Goal: Download file/media

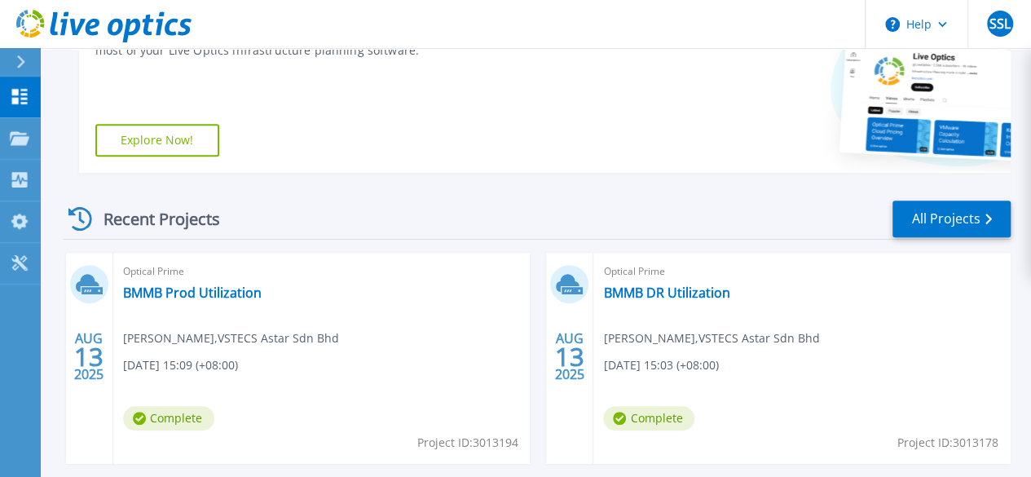
scroll to position [326, 0]
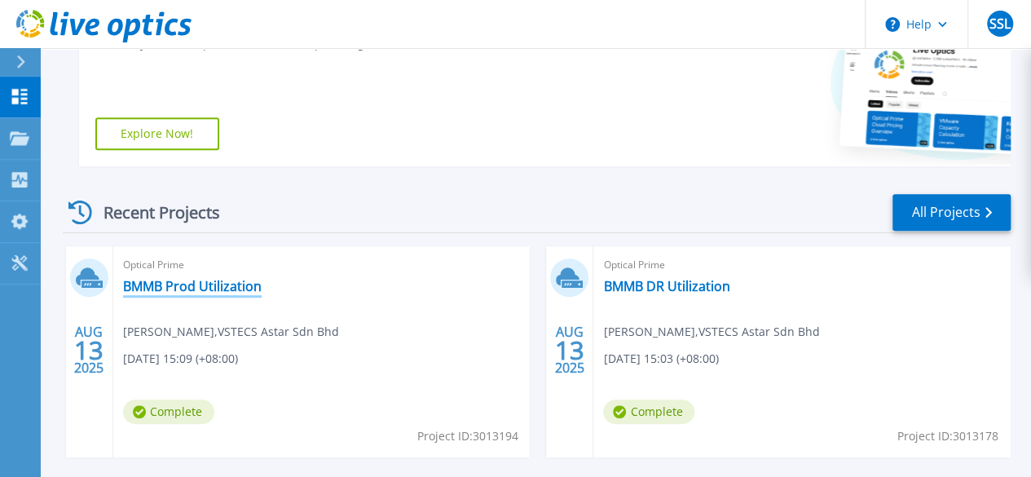
click at [187, 284] on link "BMMB Prod Utilization" at bounding box center [192, 286] width 139 height 16
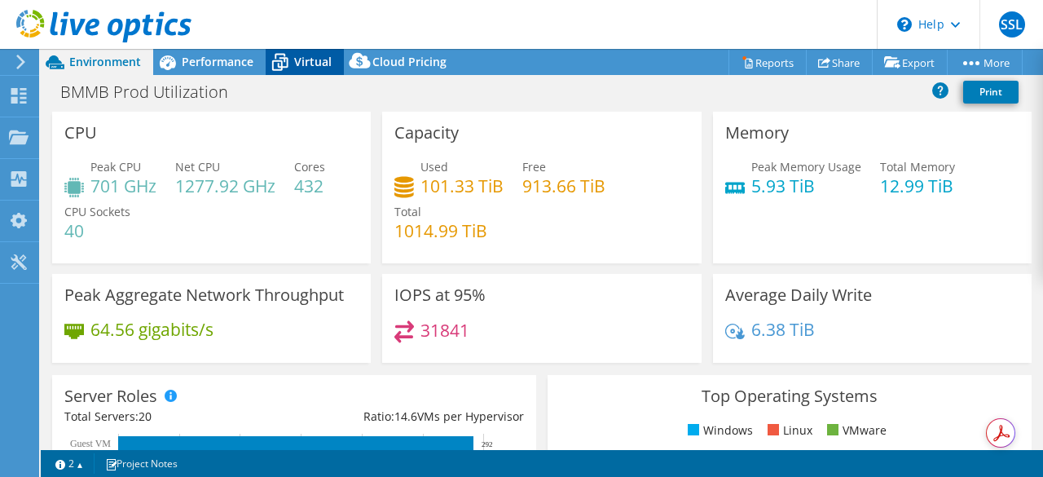
click at [329, 62] on span "Virtual" at bounding box center [312, 61] width 37 height 15
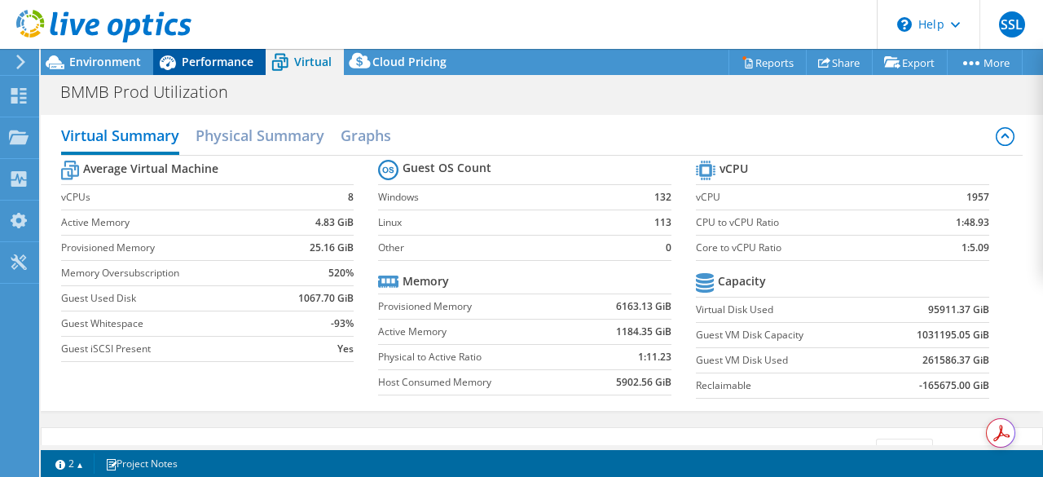
click at [252, 67] on span "Performance" at bounding box center [218, 61] width 72 height 15
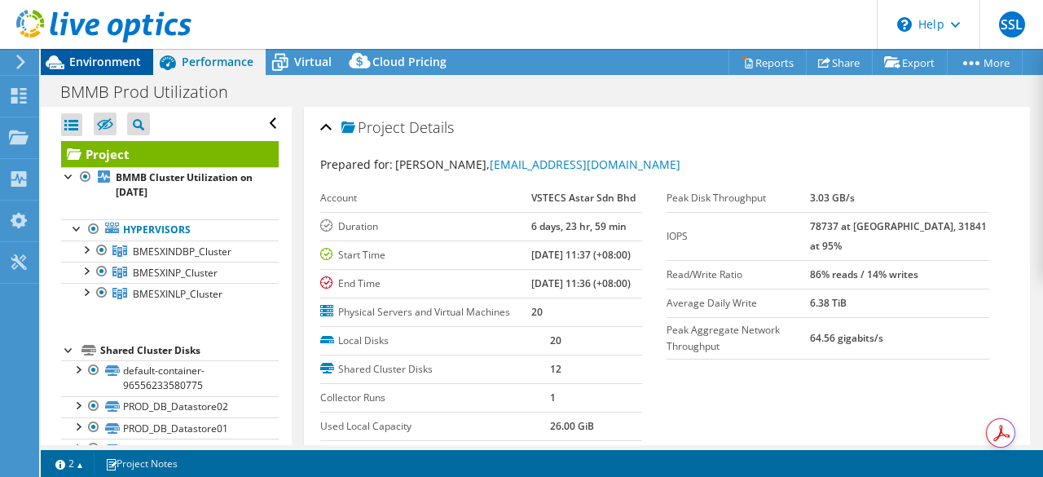
click at [130, 72] on div "Environment" at bounding box center [97, 62] width 112 height 26
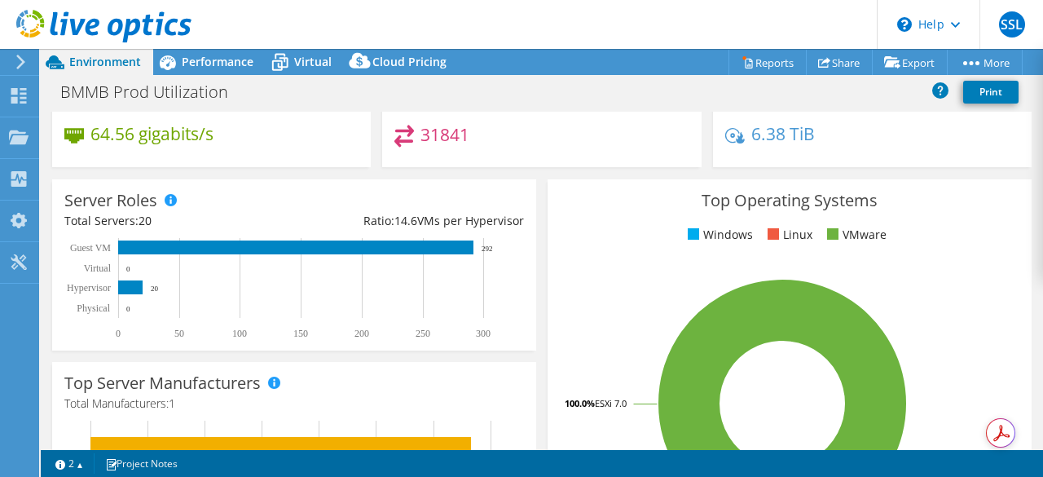
scroll to position [326, 0]
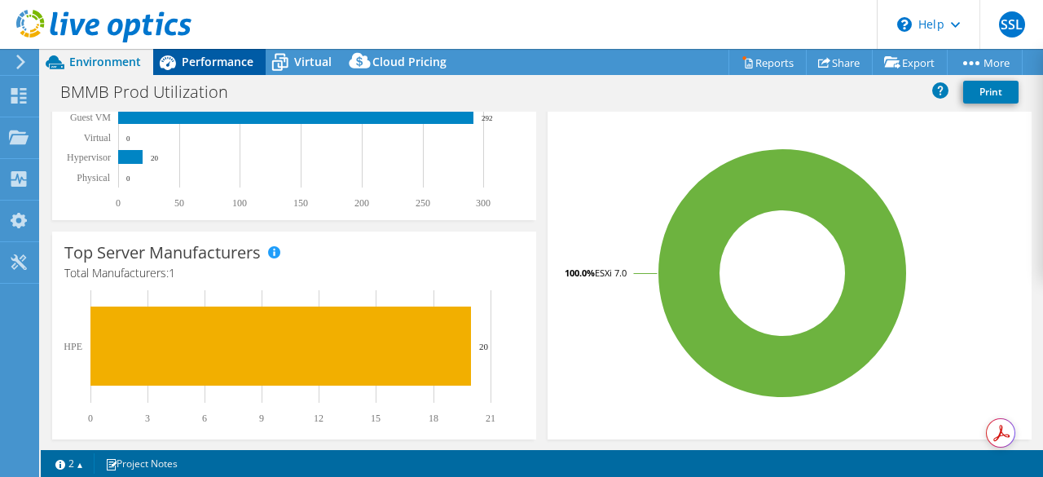
click at [208, 71] on div "Performance" at bounding box center [209, 62] width 112 height 26
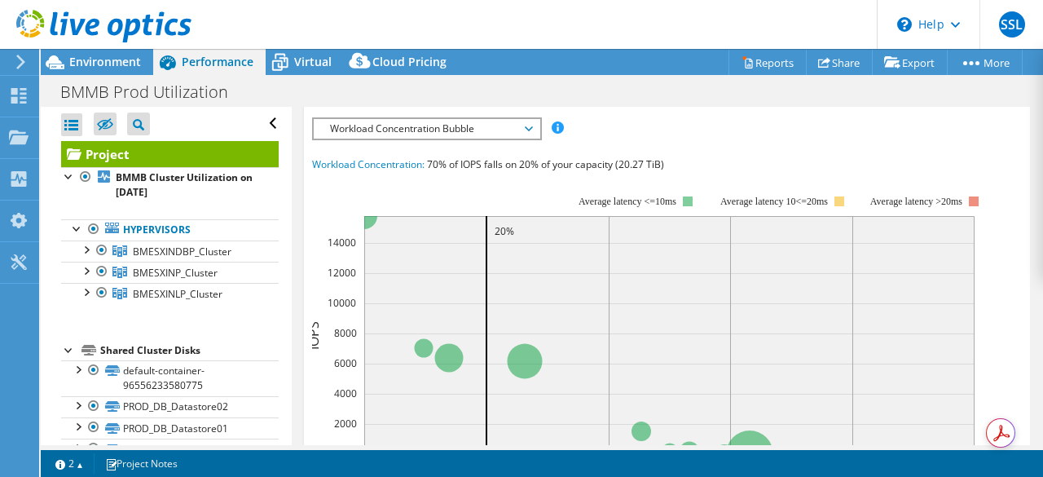
scroll to position [407, 0]
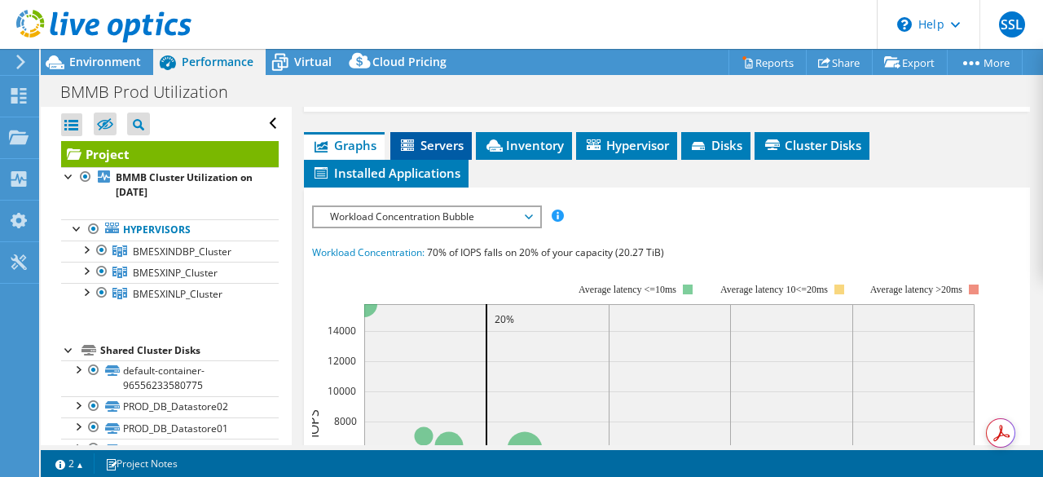
click at [431, 153] on span "Servers" at bounding box center [430, 145] width 65 height 16
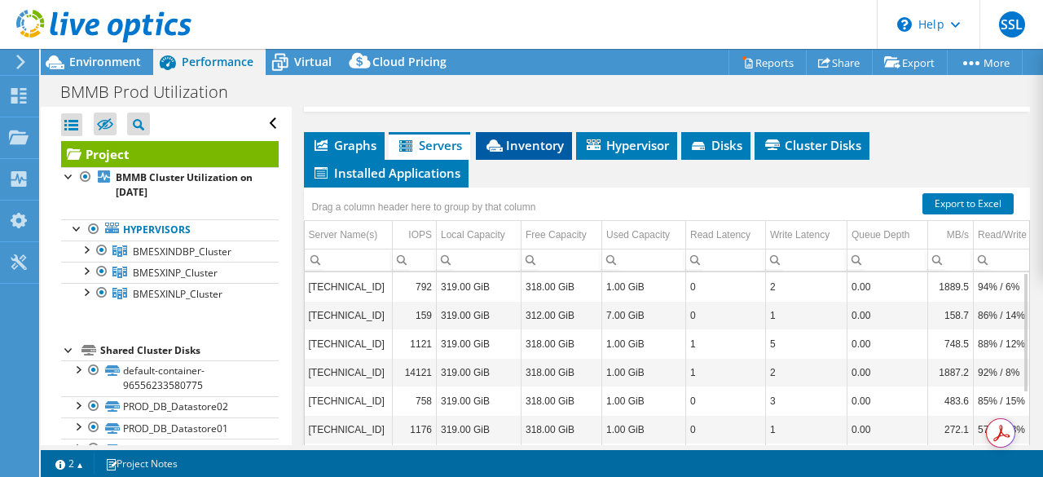
click at [553, 153] on span "Inventory" at bounding box center [524, 145] width 80 height 16
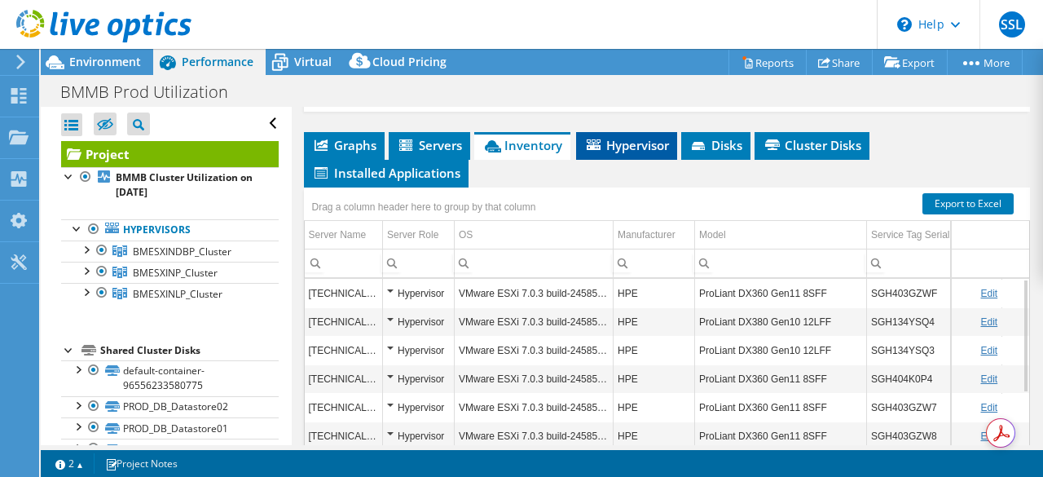
click at [645, 153] on span "Hypervisor" at bounding box center [626, 145] width 85 height 16
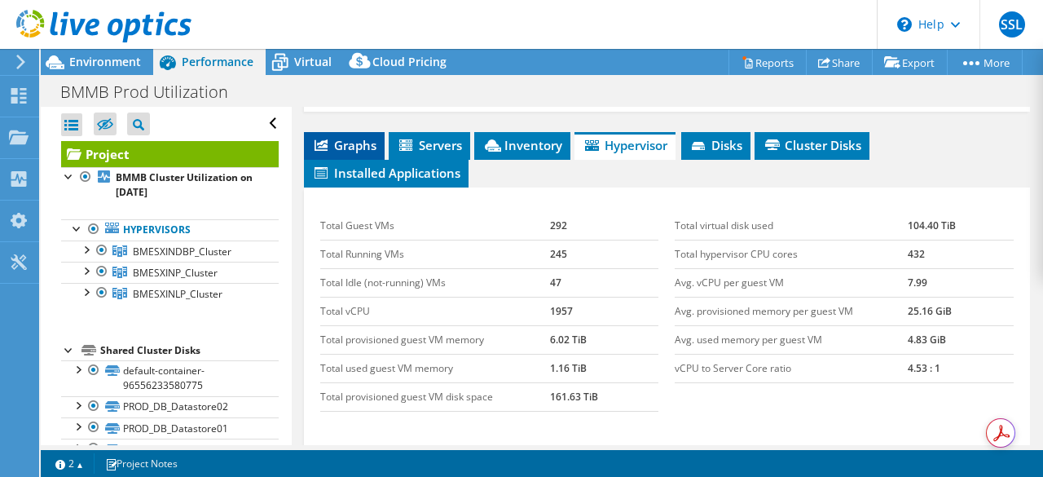
click at [374, 153] on span "Graphs" at bounding box center [344, 145] width 64 height 16
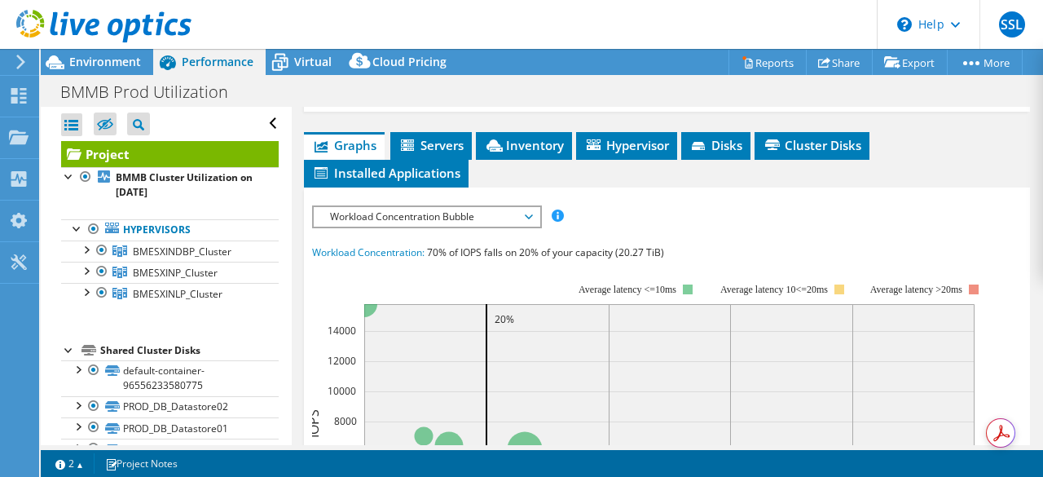
click at [507, 226] on span "Workload Concentration Bubble" at bounding box center [426, 217] width 209 height 20
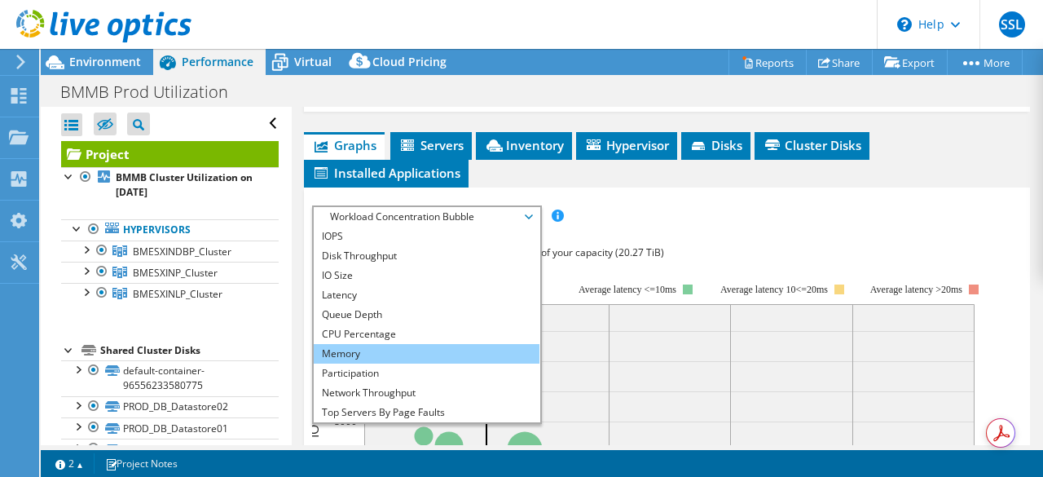
click at [455, 363] on li "Memory" at bounding box center [427, 354] width 226 height 20
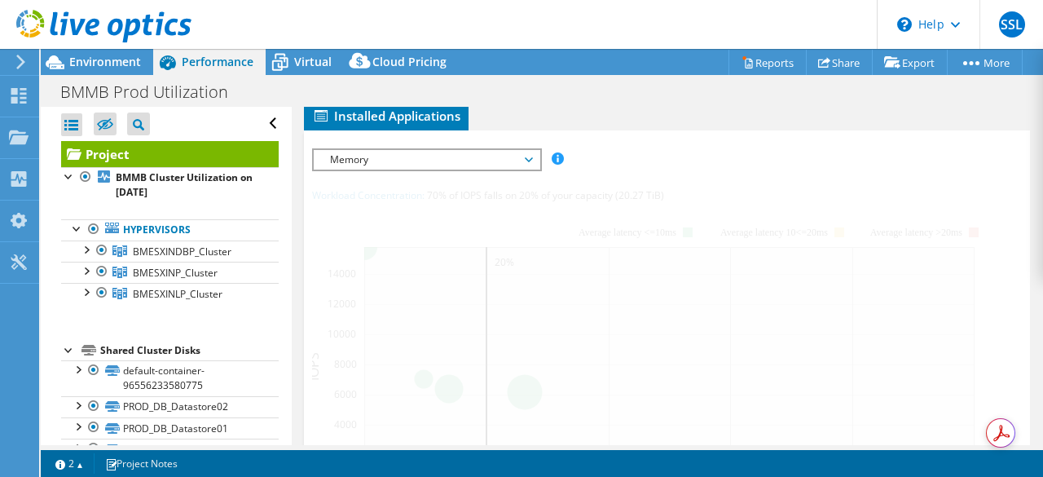
scroll to position [489, 0]
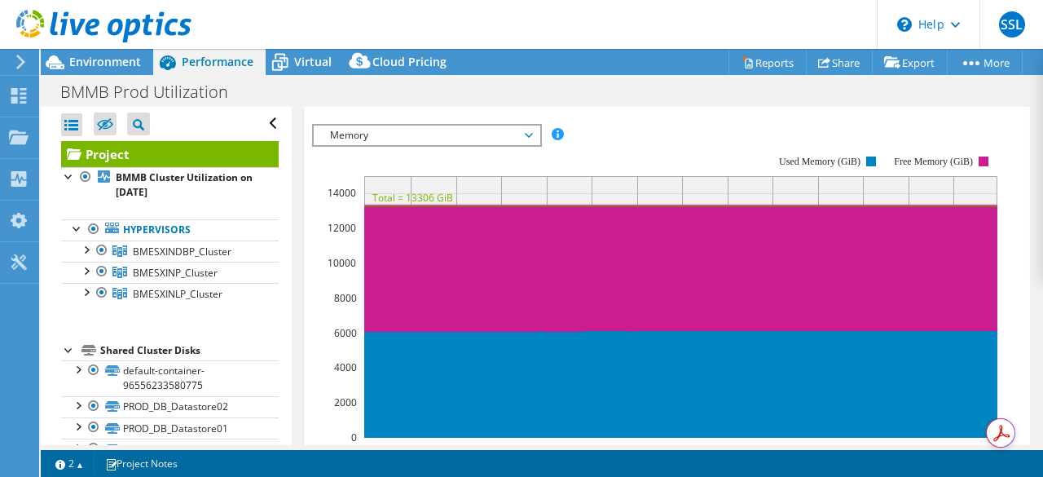
click at [491, 145] on span "Memory" at bounding box center [426, 135] width 209 height 20
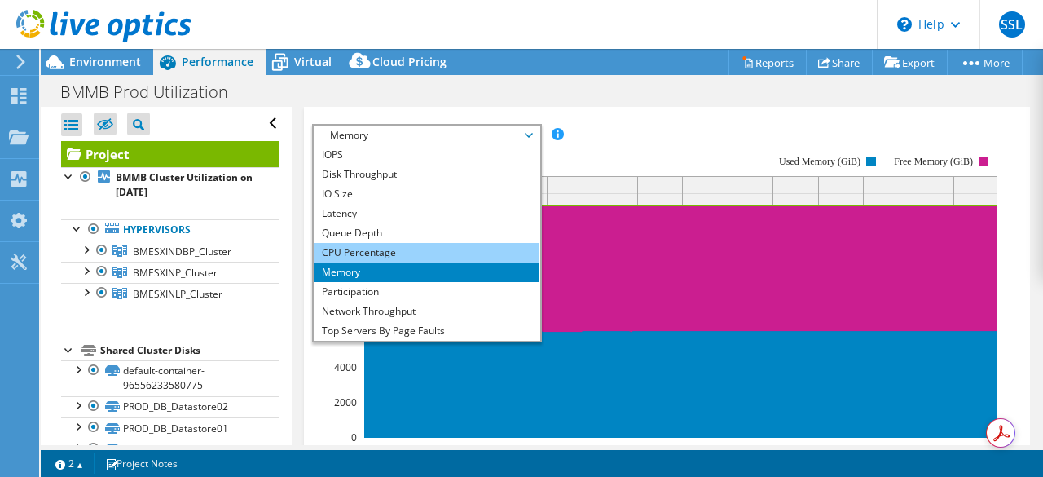
click at [389, 262] on li "CPU Percentage" at bounding box center [427, 253] width 226 height 20
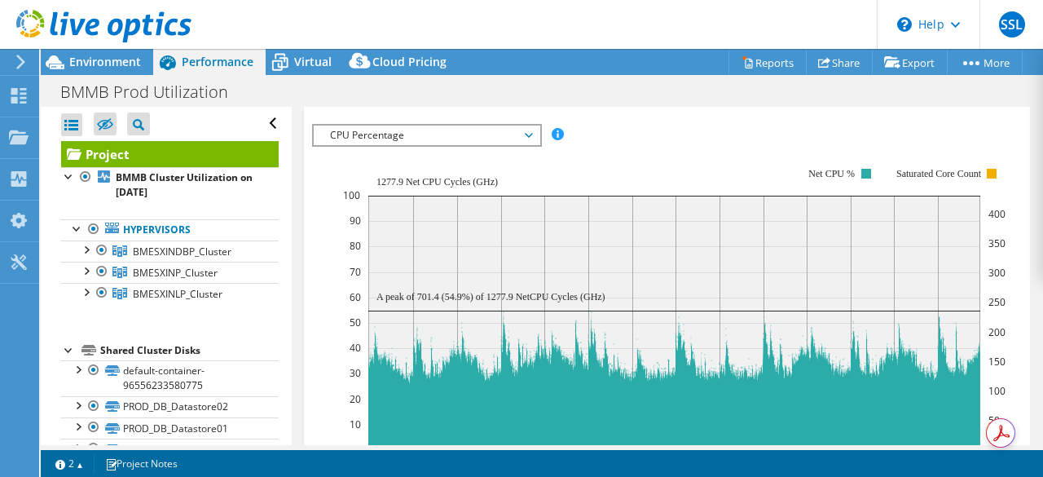
scroll to position [570, 0]
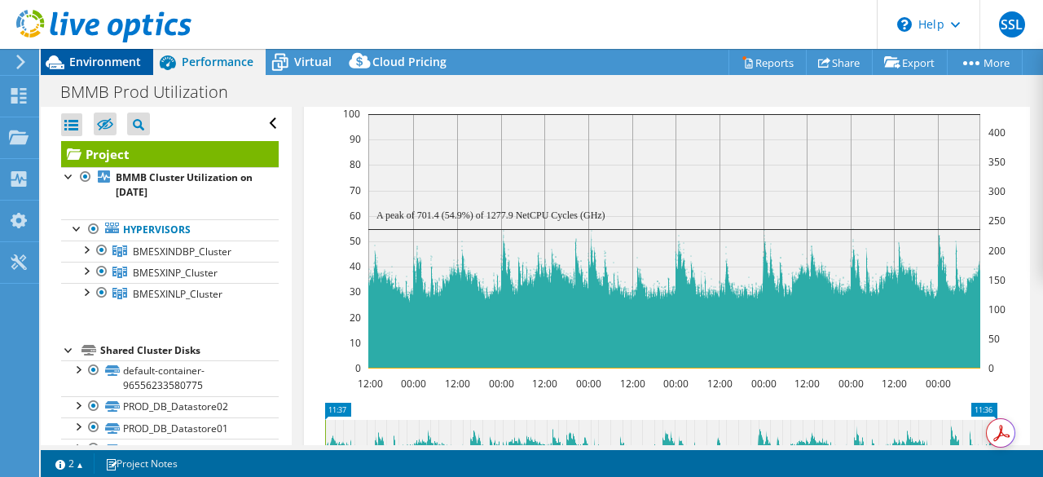
click at [129, 58] on span "Environment" at bounding box center [105, 61] width 72 height 15
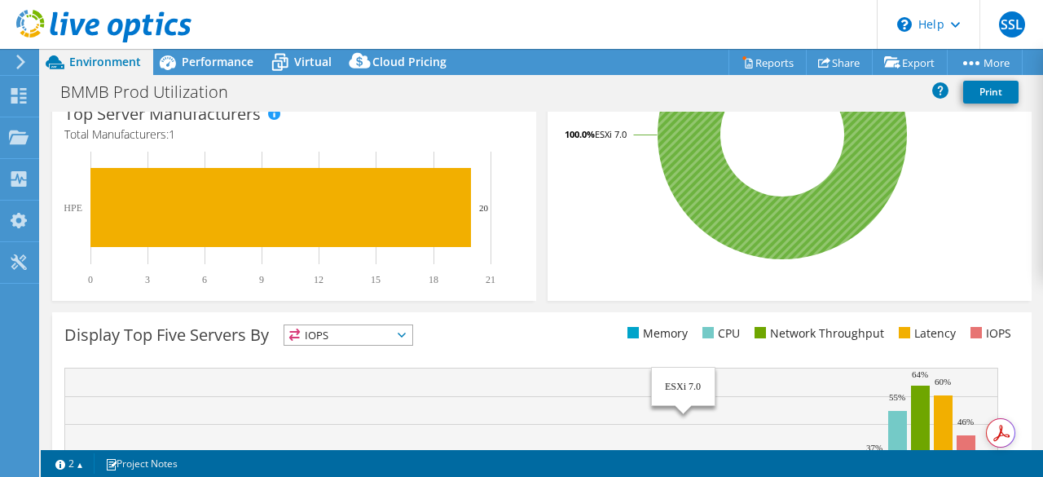
scroll to position [489, 0]
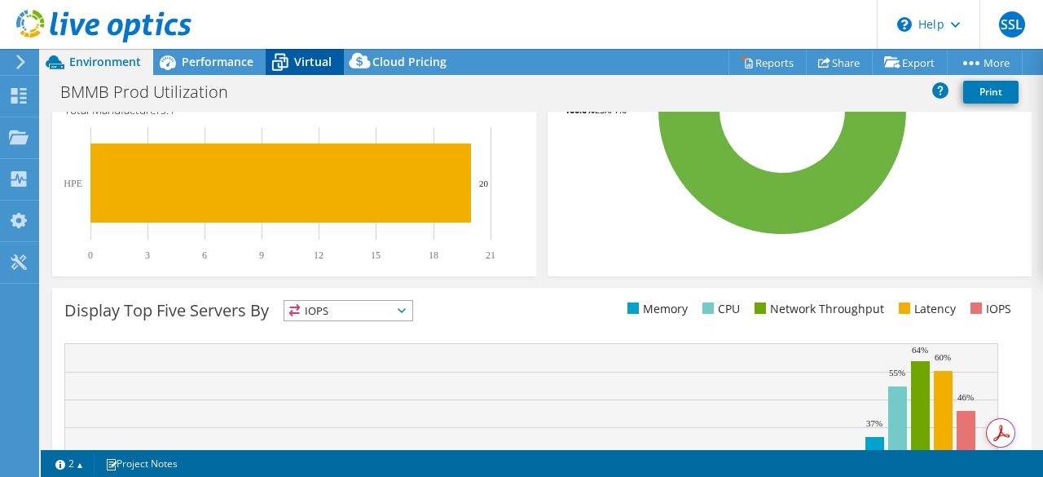
click at [310, 55] on span "Virtual" at bounding box center [312, 61] width 37 height 15
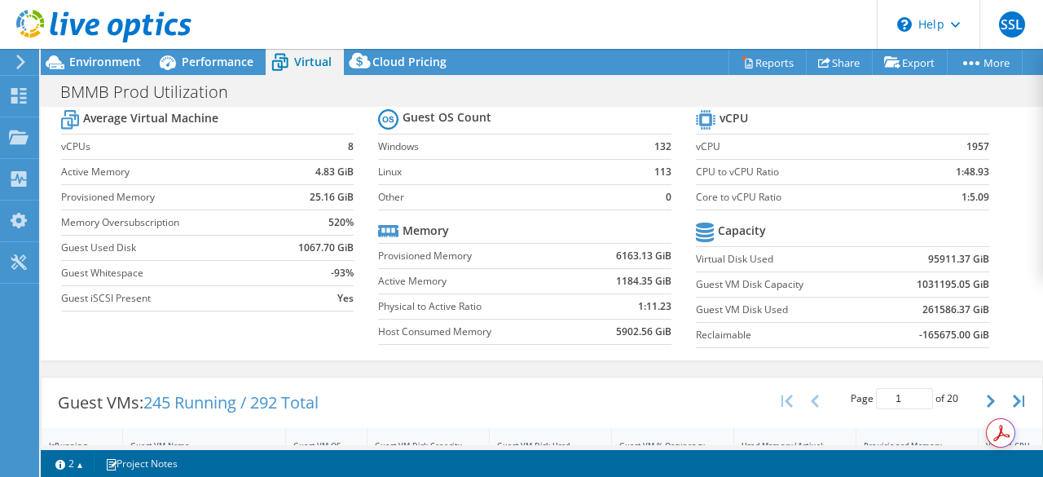
scroll to position [0, 0]
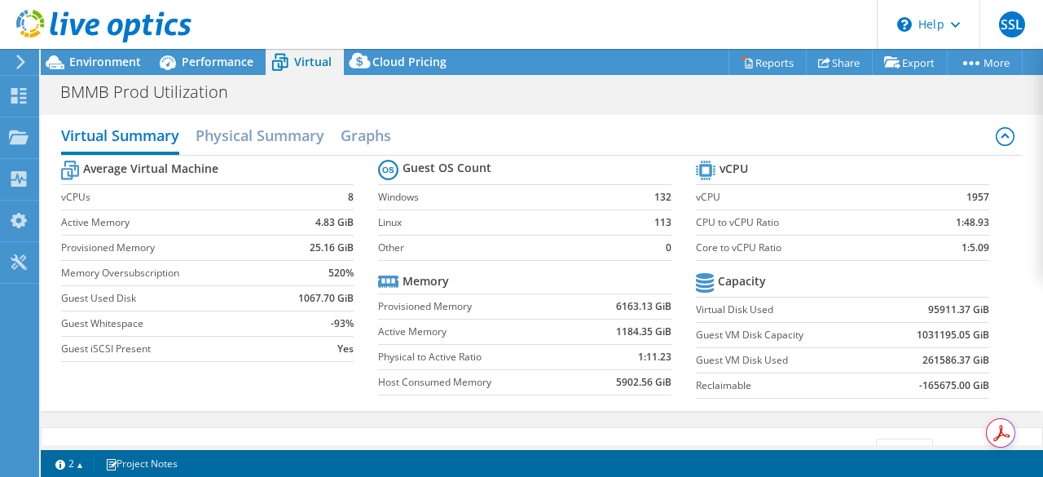
click at [23, 63] on use at bounding box center [20, 62] width 9 height 15
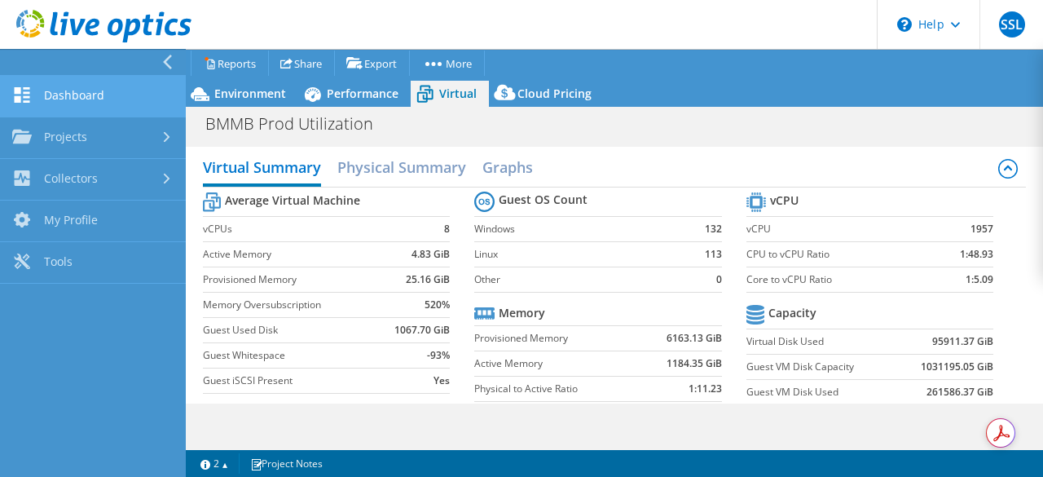
scroll to position [590, 0]
click at [93, 106] on link "Dashboard" at bounding box center [93, 97] width 186 height 42
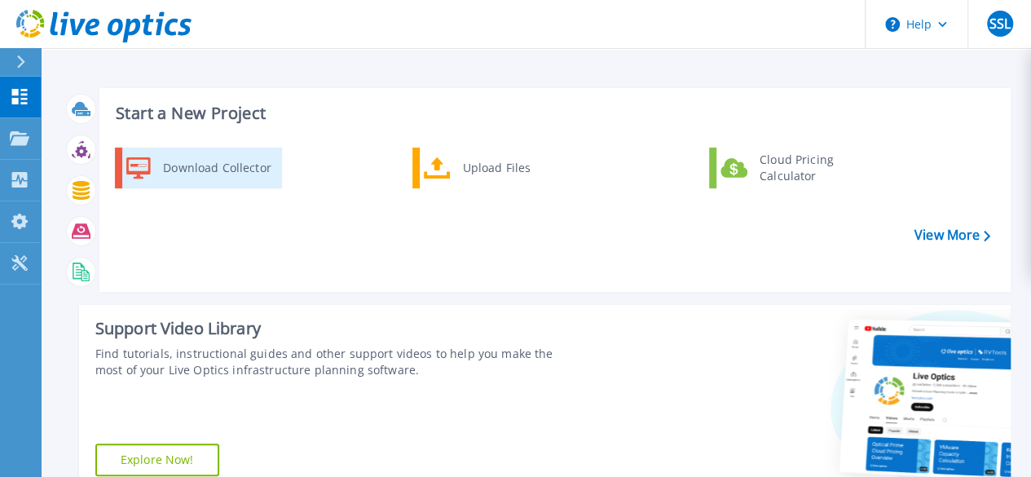
click at [226, 175] on div "Download Collector" at bounding box center [216, 168] width 123 height 33
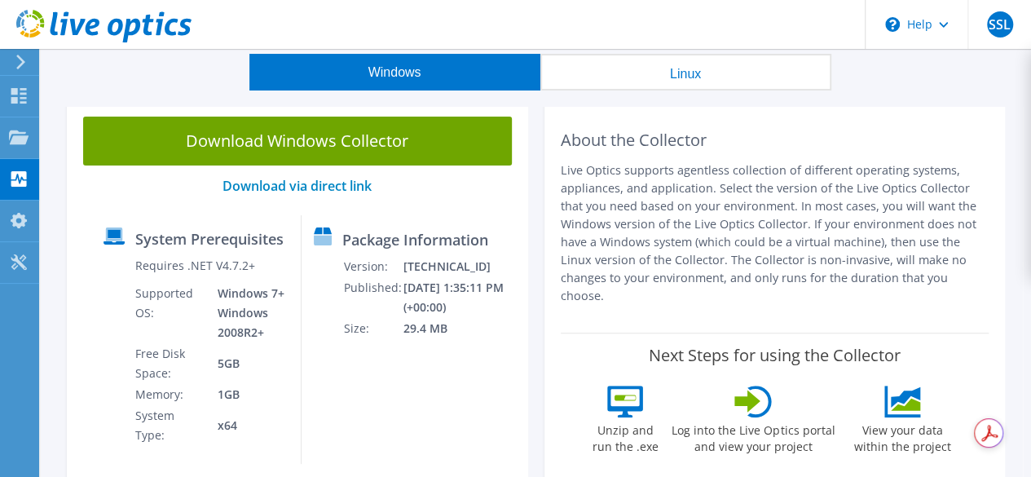
scroll to position [81, 0]
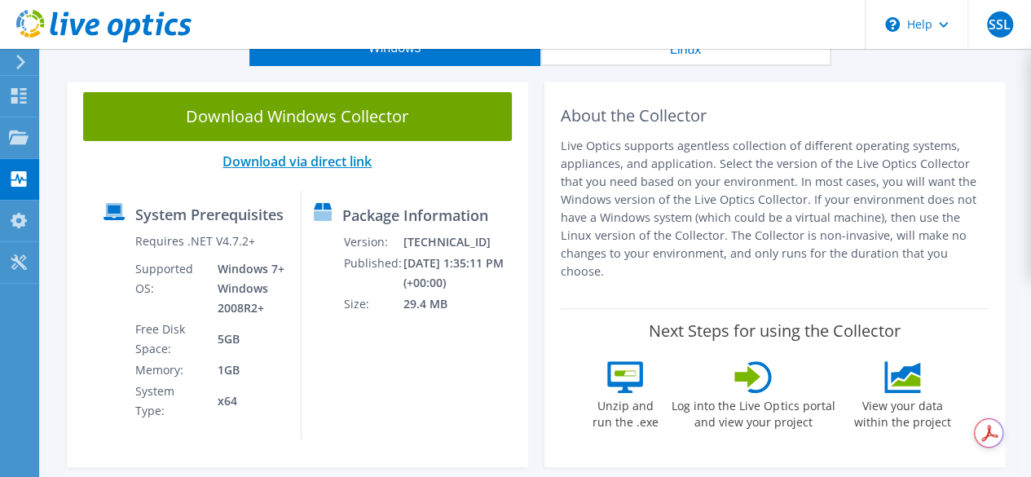
click at [341, 155] on link "Download via direct link" at bounding box center [296, 161] width 149 height 18
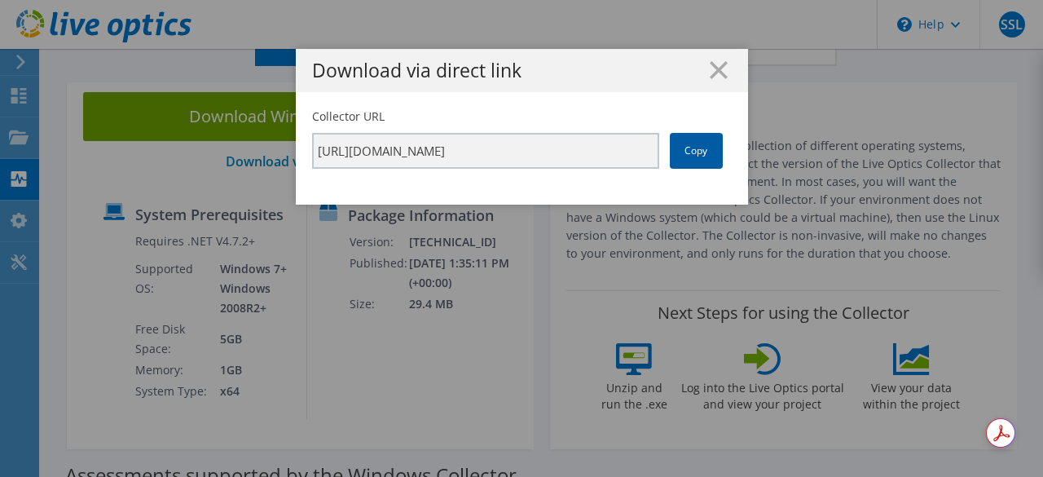
click at [697, 143] on link "Copy" at bounding box center [696, 151] width 53 height 36
click at [719, 68] on icon at bounding box center [719, 70] width 18 height 18
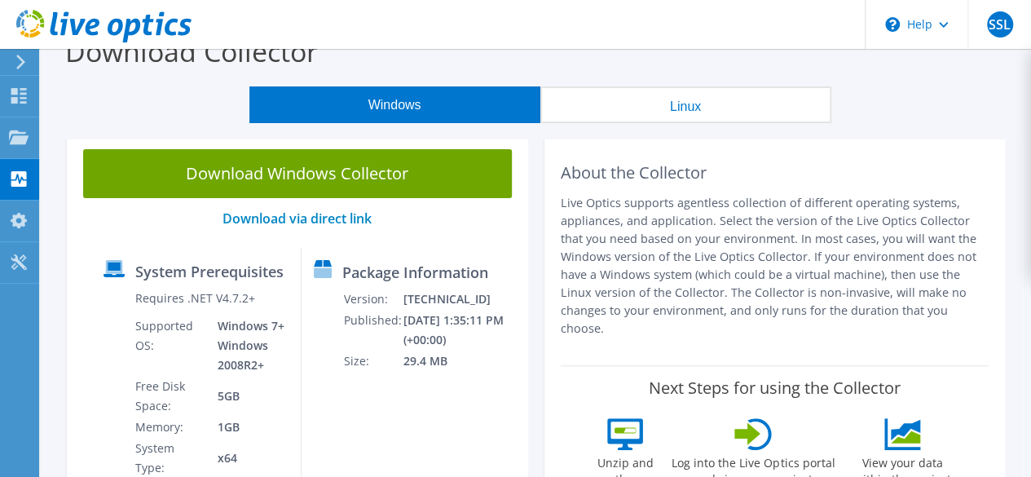
scroll to position [0, 0]
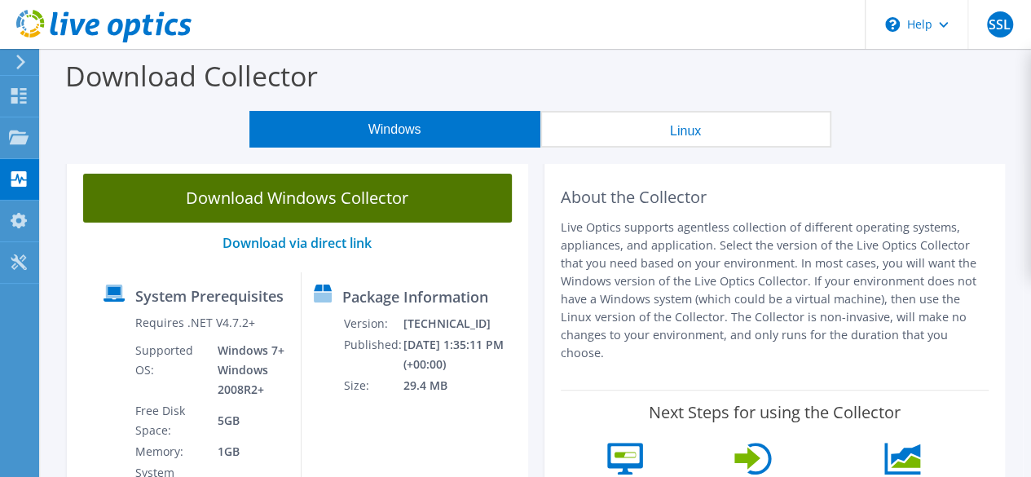
click at [355, 210] on link "Download Windows Collector" at bounding box center [297, 198] width 429 height 49
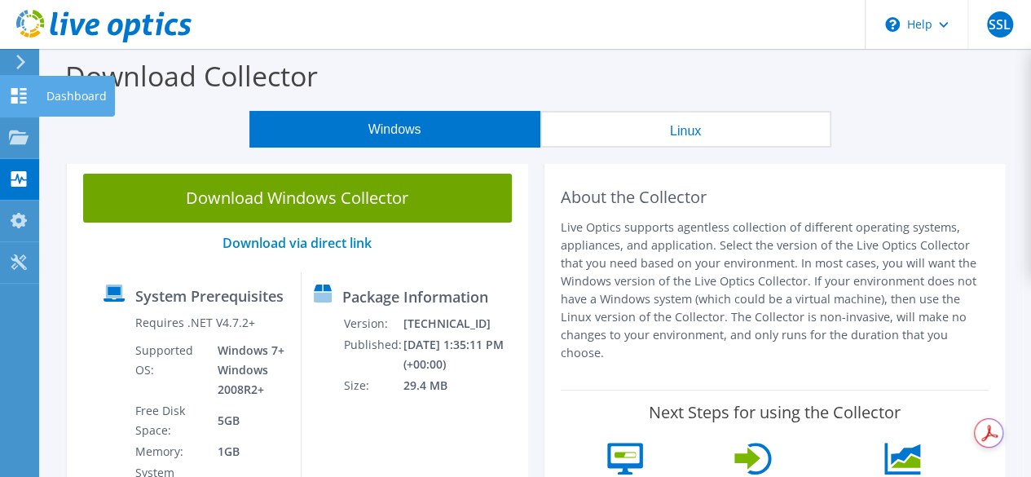
click at [65, 103] on div "Dashboard" at bounding box center [76, 96] width 77 height 41
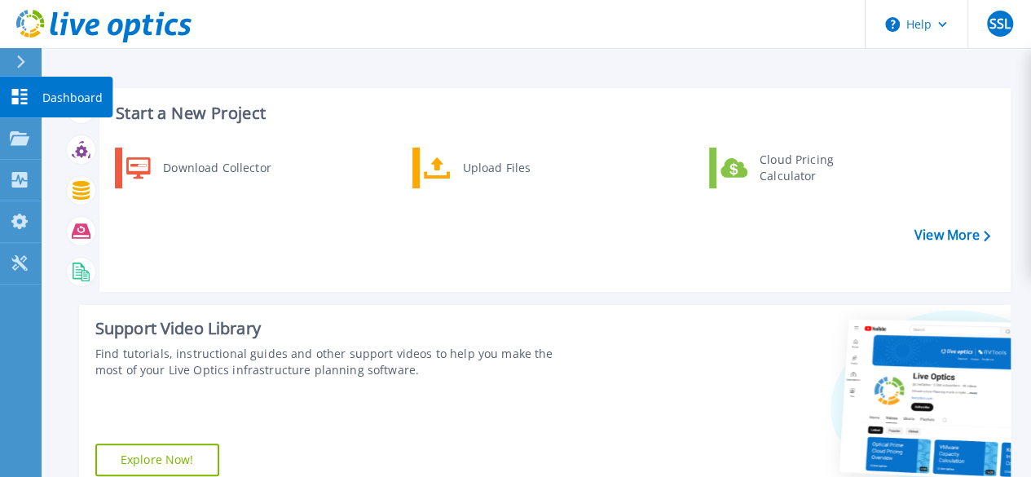
click at [58, 97] on p "Dashboard" at bounding box center [72, 98] width 60 height 42
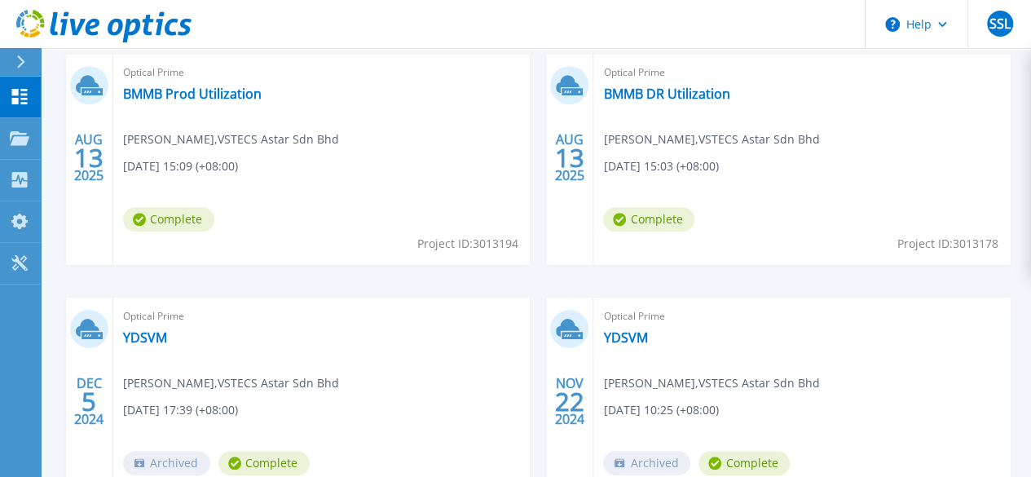
scroll to position [481, 0]
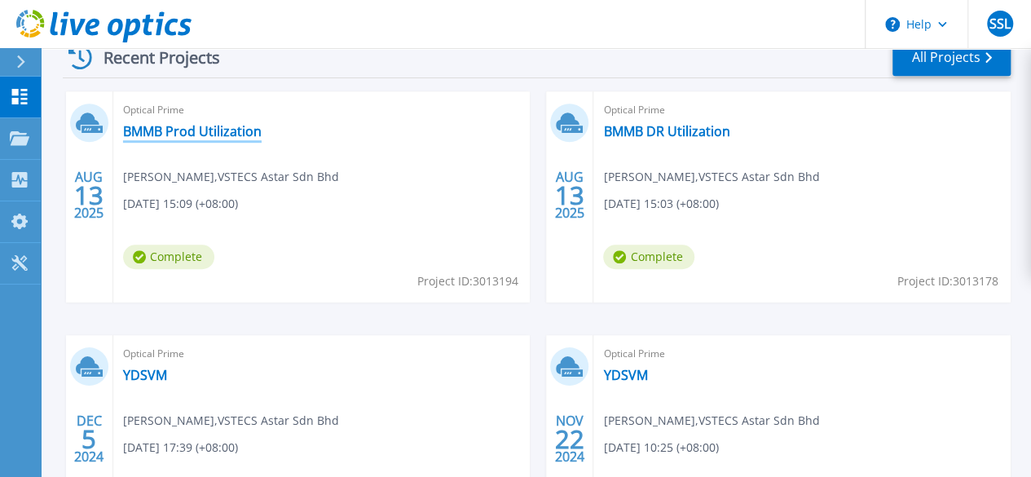
click at [178, 138] on link "BMMB Prod Utilization" at bounding box center [192, 131] width 139 height 16
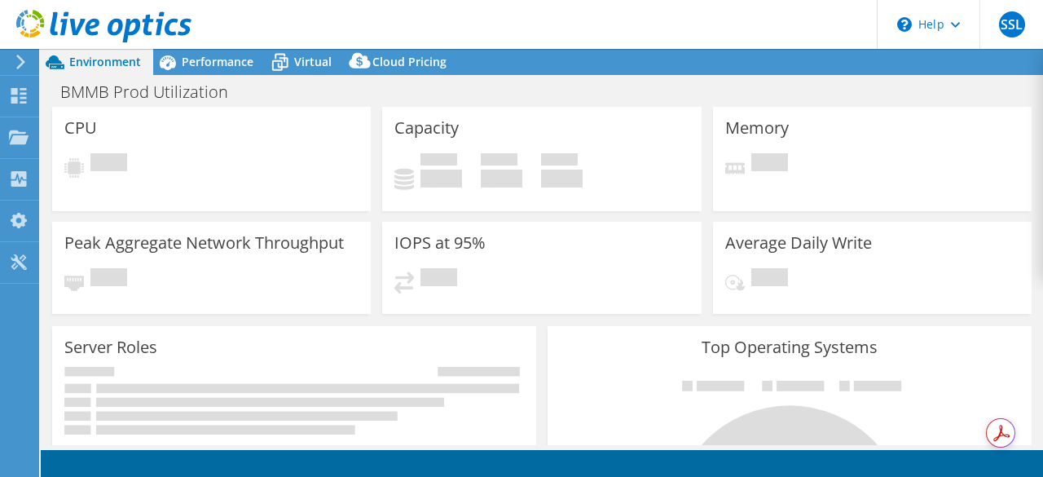
select select "USD"
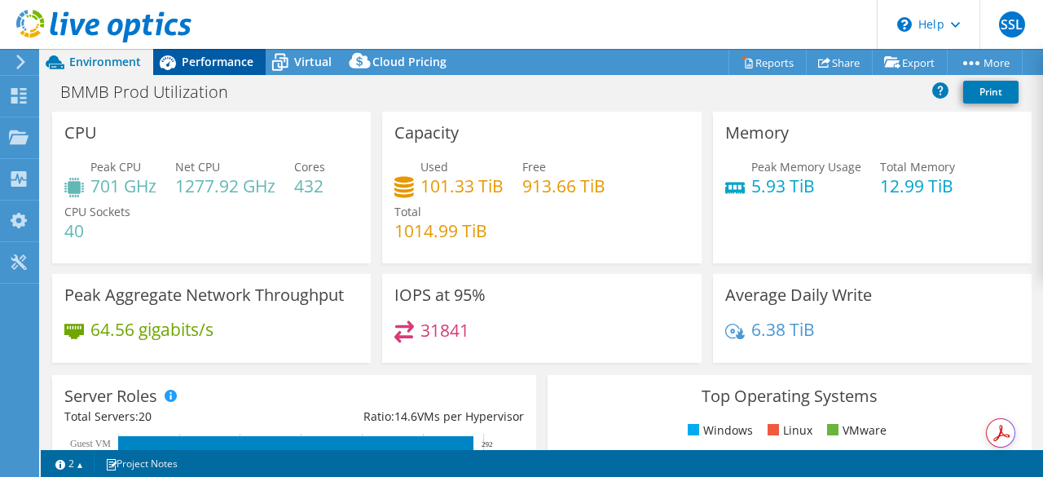
click at [196, 61] on span "Performance" at bounding box center [218, 61] width 72 height 15
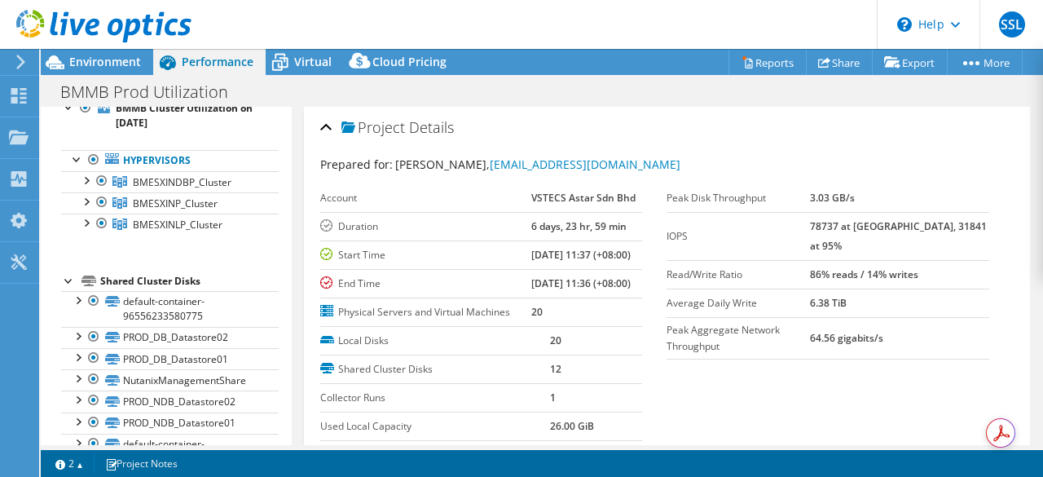
scroll to position [215, 0]
